Goal: Feedback & Contribution: Leave review/rating

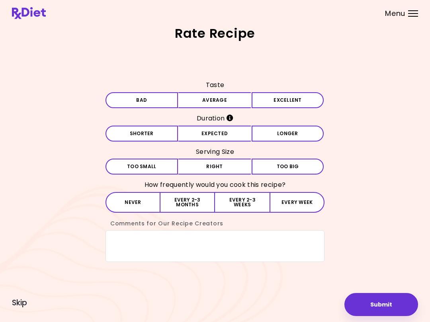
click at [293, 102] on button "Excellent" at bounding box center [288, 100] width 72 height 16
click at [224, 129] on button "Expected" at bounding box center [214, 134] width 72 height 16
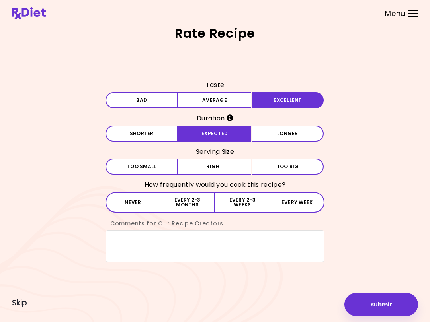
click at [220, 159] on button "Right" at bounding box center [214, 167] width 72 height 16
click at [203, 205] on button "Every 2-3 months" at bounding box center [187, 202] width 55 height 21
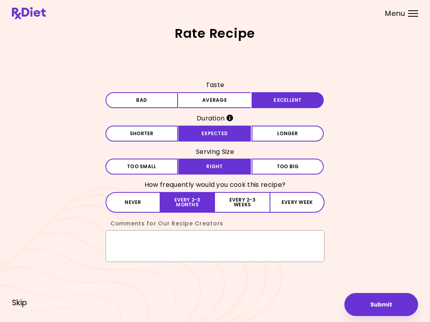
click at [121, 235] on textarea "Comments for Our Recipe Creators" at bounding box center [214, 246] width 219 height 32
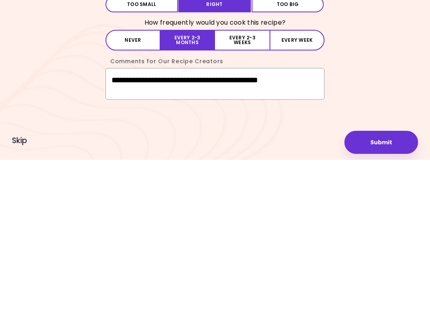
click at [306, 230] on textarea "**********" at bounding box center [214, 246] width 219 height 32
click at [300, 230] on textarea "**********" at bounding box center [214, 246] width 219 height 32
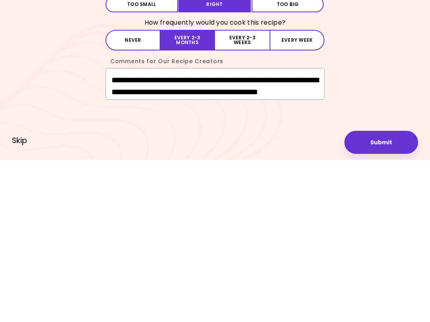
scroll to position [10, 0]
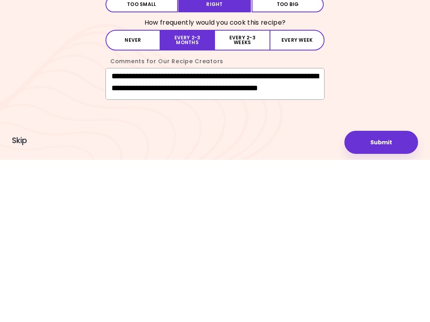
type textarea "**********"
click at [384, 293] on button "Submit" at bounding box center [381, 304] width 74 height 23
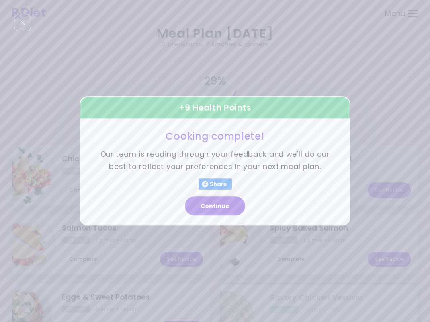
click at [222, 207] on button "Continue" at bounding box center [215, 206] width 60 height 19
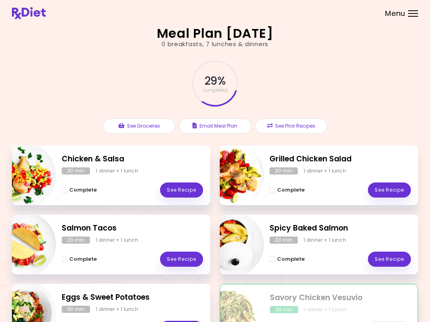
click at [279, 0] on header at bounding box center [215, 13] width 430 height 26
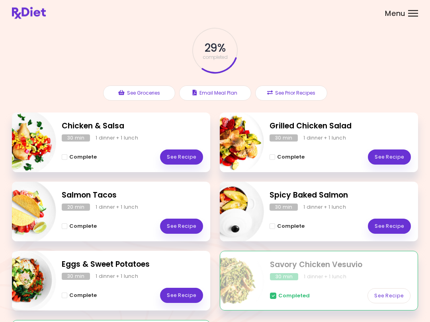
scroll to position [37, 0]
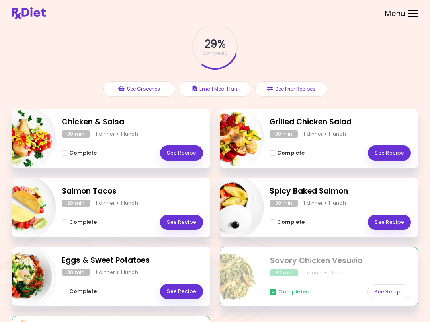
click at [179, 0] on header at bounding box center [215, 13] width 430 height 26
click at [328, 320] on div "Chicken & Salsa 30 min 1 dinner + 1 lunch Complete See Recipe Grilled Chicken S…" at bounding box center [215, 247] width 406 height 277
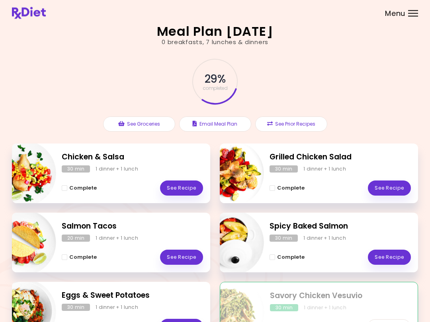
scroll to position [2, 0]
